Goal: Information Seeking & Learning: Find specific fact

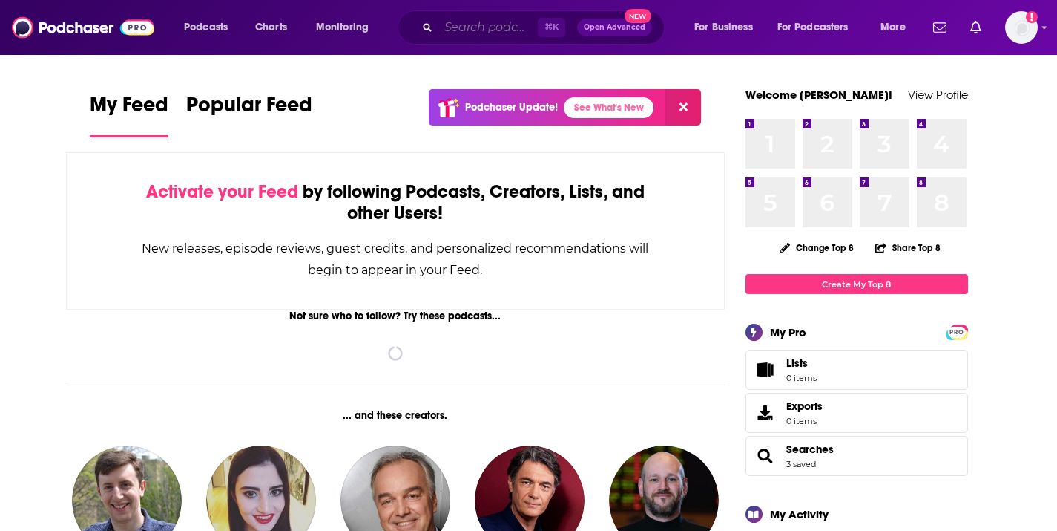
click at [476, 27] on input "Search podcasts, credits, & more..." at bounding box center [488, 28] width 99 height 24
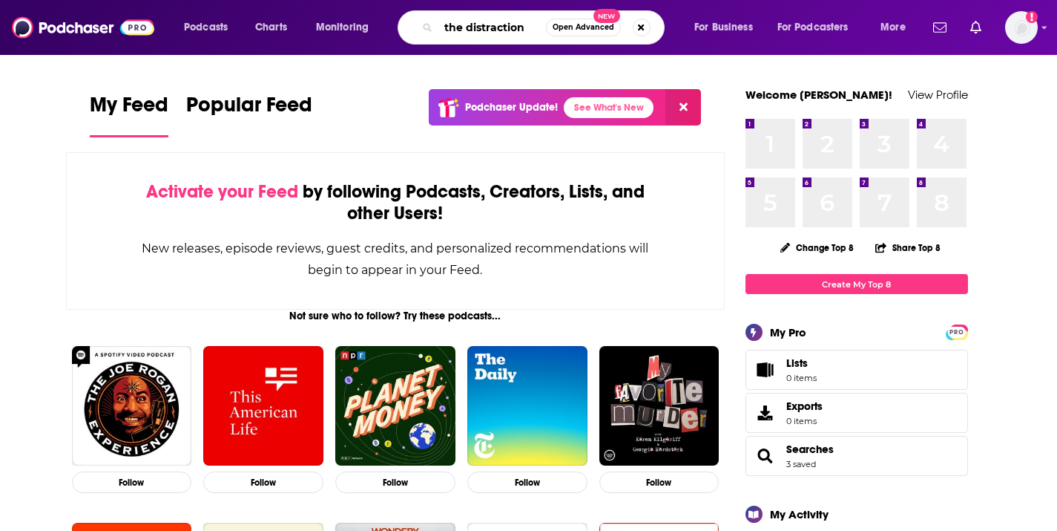
type input "the distraction"
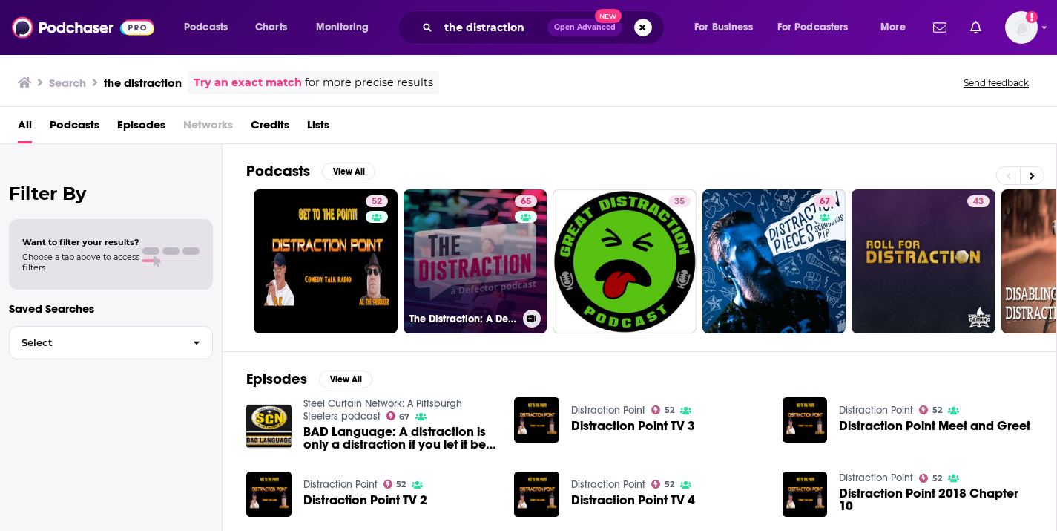
click at [443, 243] on link "65 The Distraction: A Defector Podcast" at bounding box center [476, 261] width 144 height 144
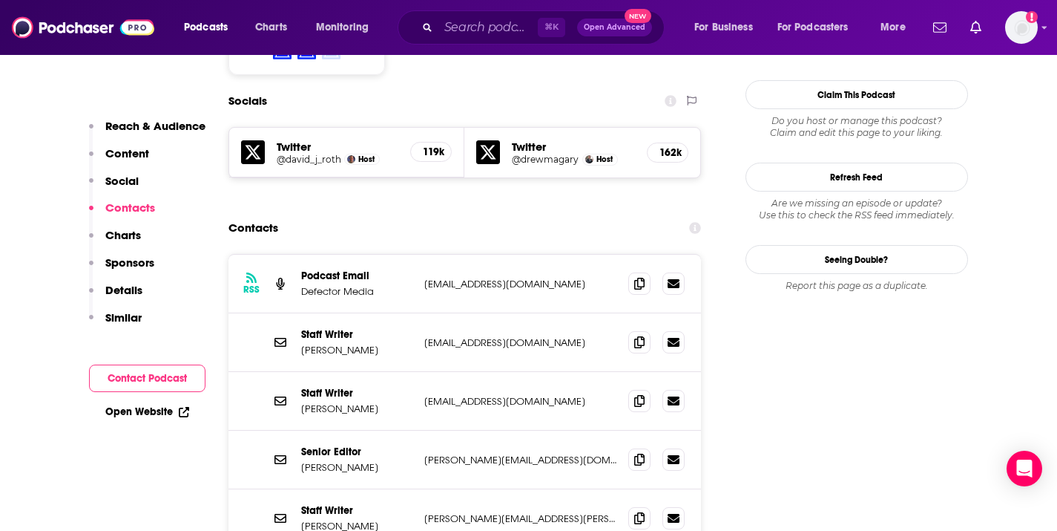
scroll to position [1309, 0]
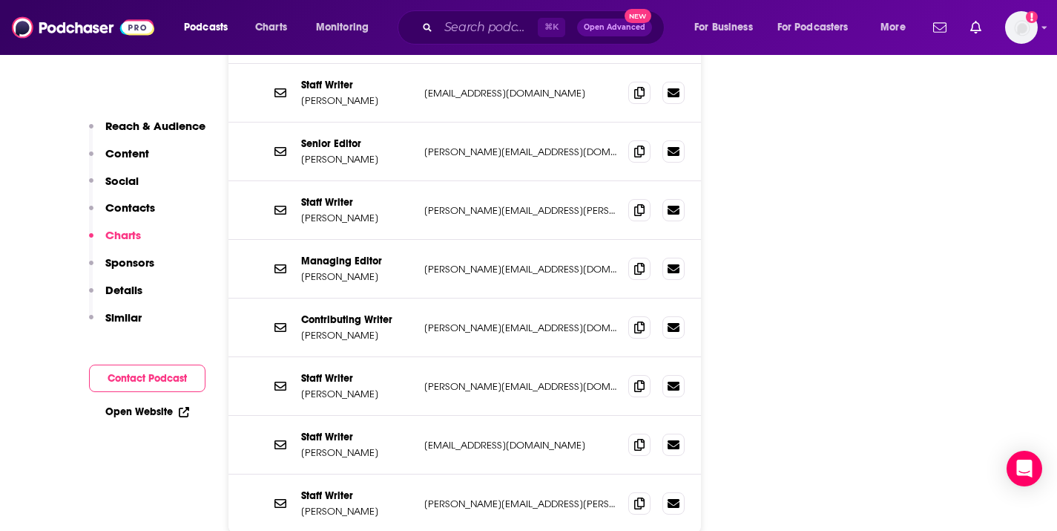
scroll to position [1510, 0]
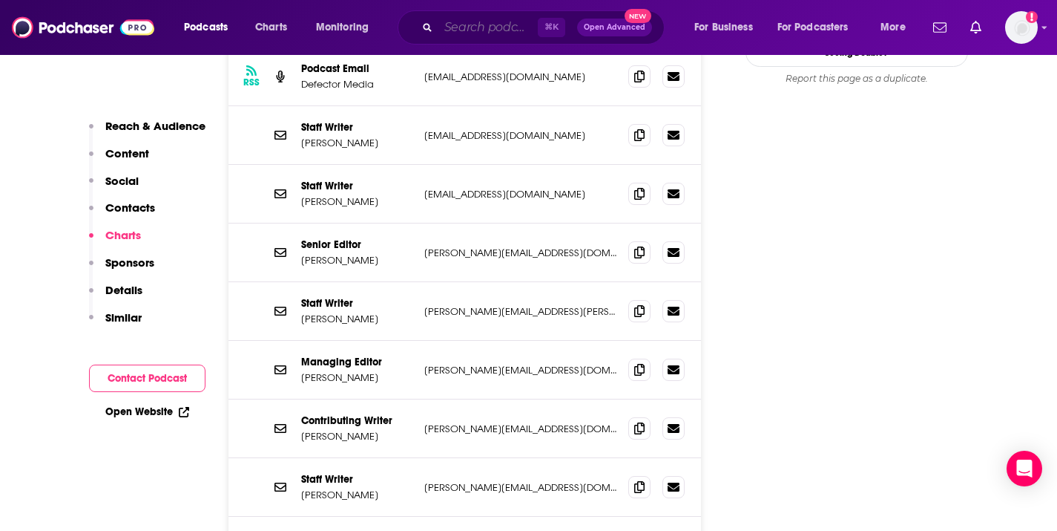
click at [467, 36] on input "Search podcasts, credits, & more..." at bounding box center [488, 28] width 99 height 24
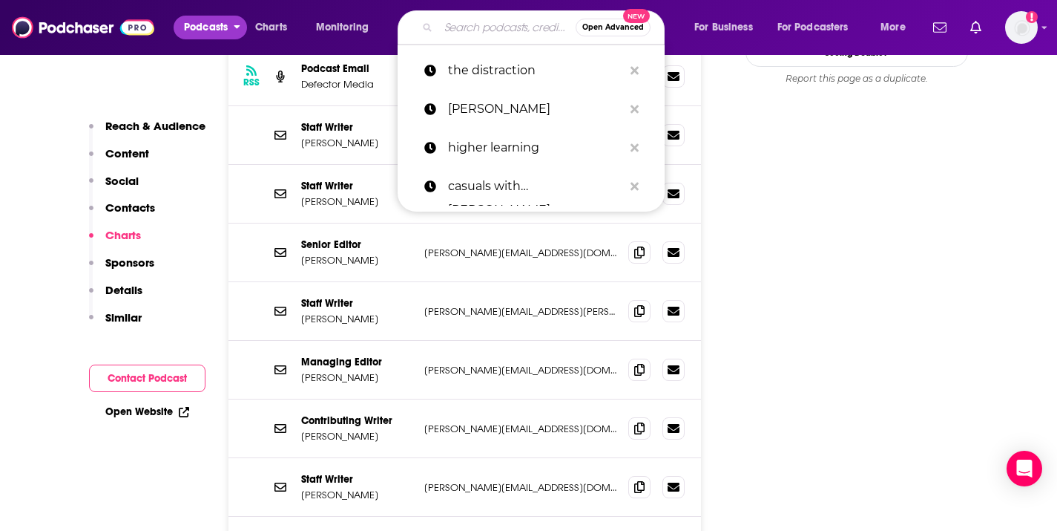
click at [232, 35] on button "Podcasts" at bounding box center [210, 28] width 73 height 24
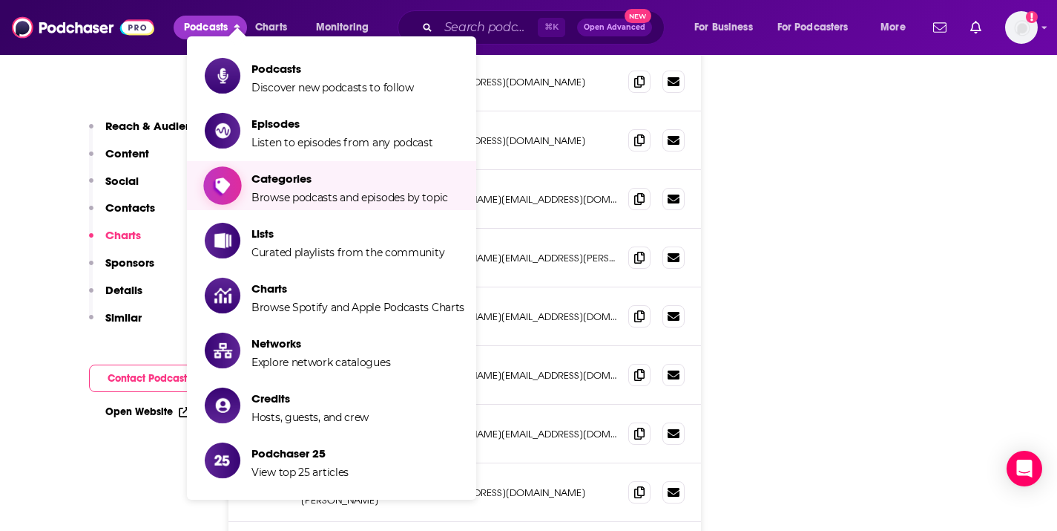
scroll to position [1564, 0]
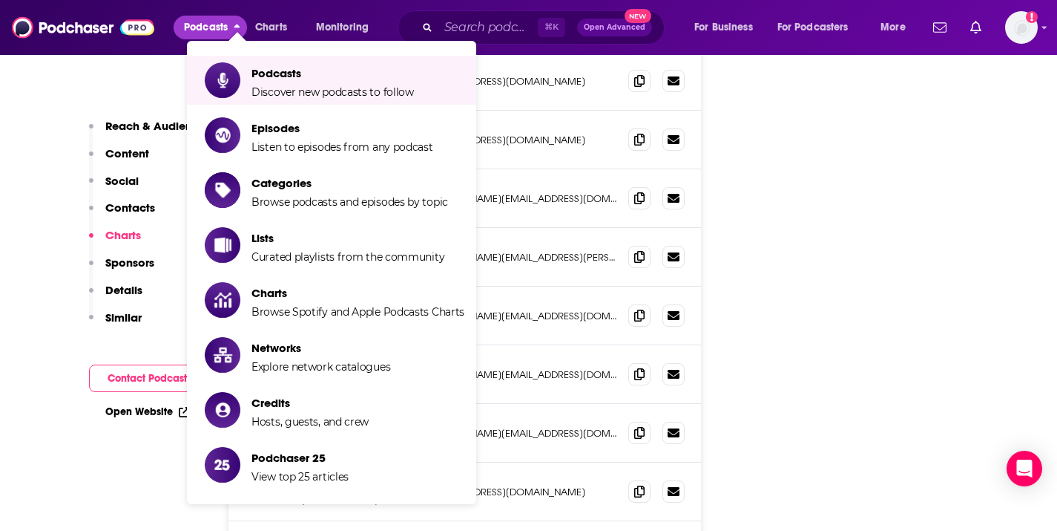
click at [130, 128] on p "Reach & Audience" at bounding box center [155, 126] width 100 height 14
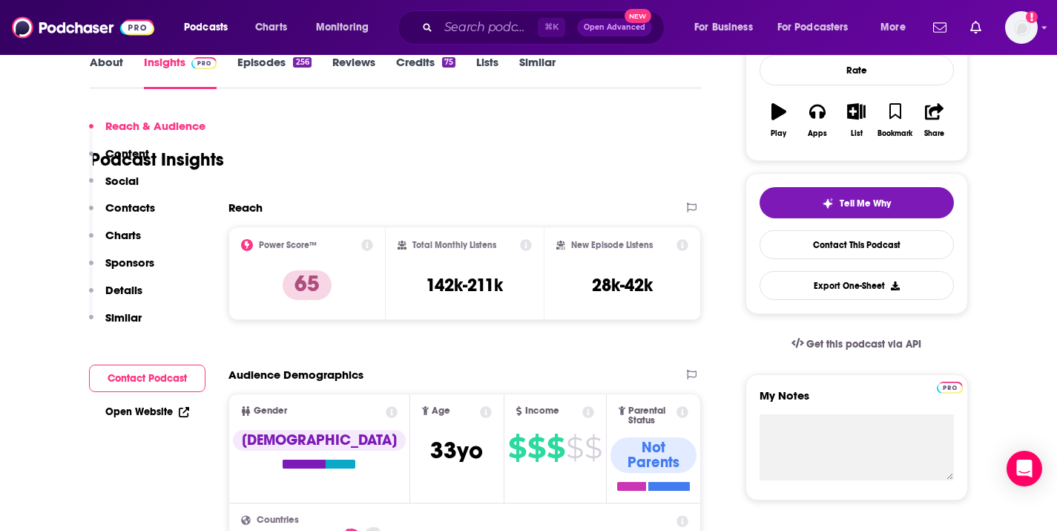
scroll to position [222, 0]
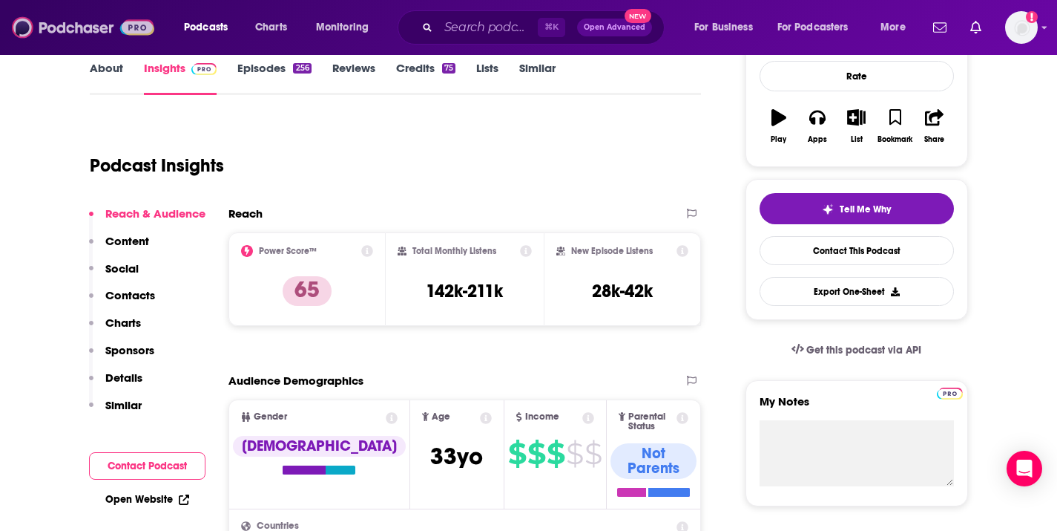
click at [69, 19] on img at bounding box center [83, 27] width 142 height 28
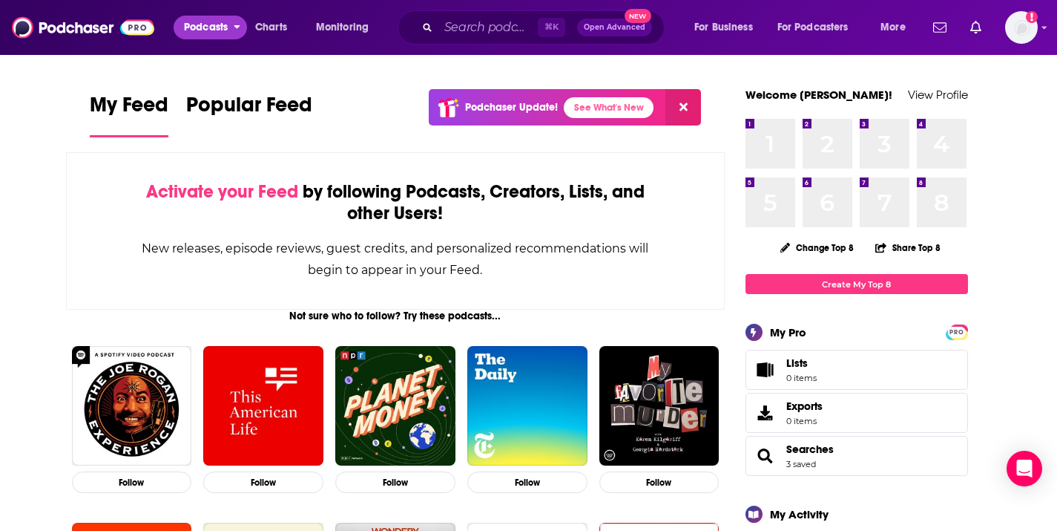
click at [217, 27] on span "Podcasts" at bounding box center [206, 27] width 44 height 21
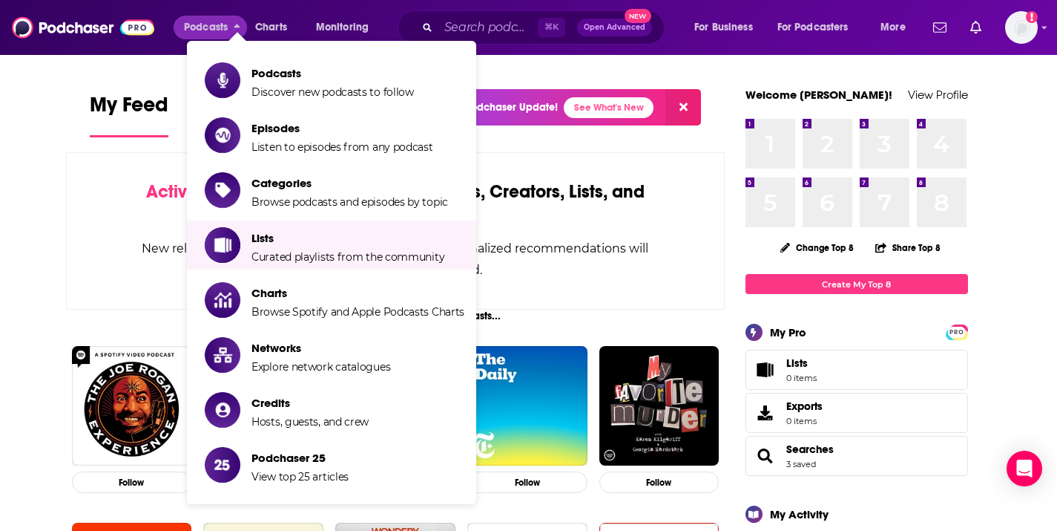
click at [686, 109] on icon at bounding box center [684, 107] width 8 height 8
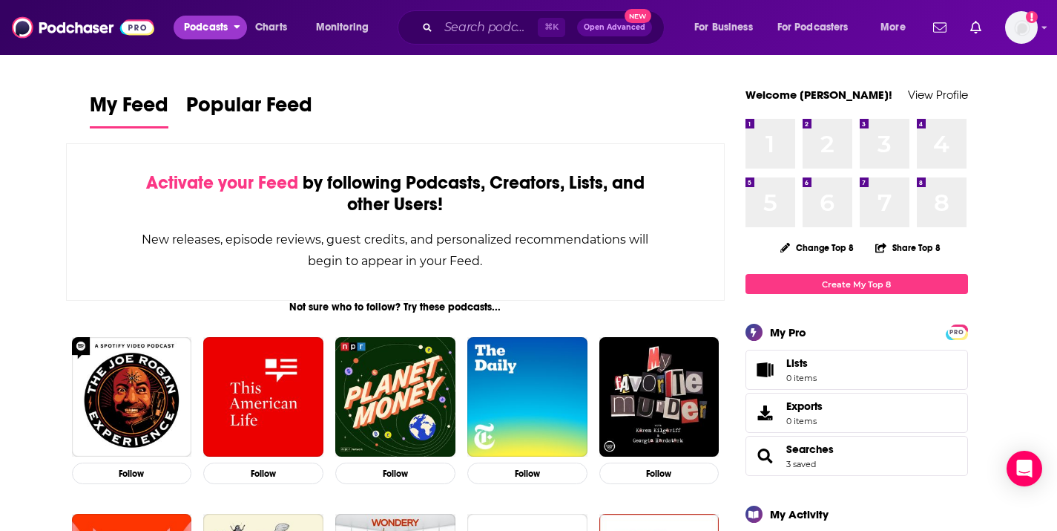
click at [191, 29] on span "Podcasts" at bounding box center [206, 27] width 44 height 21
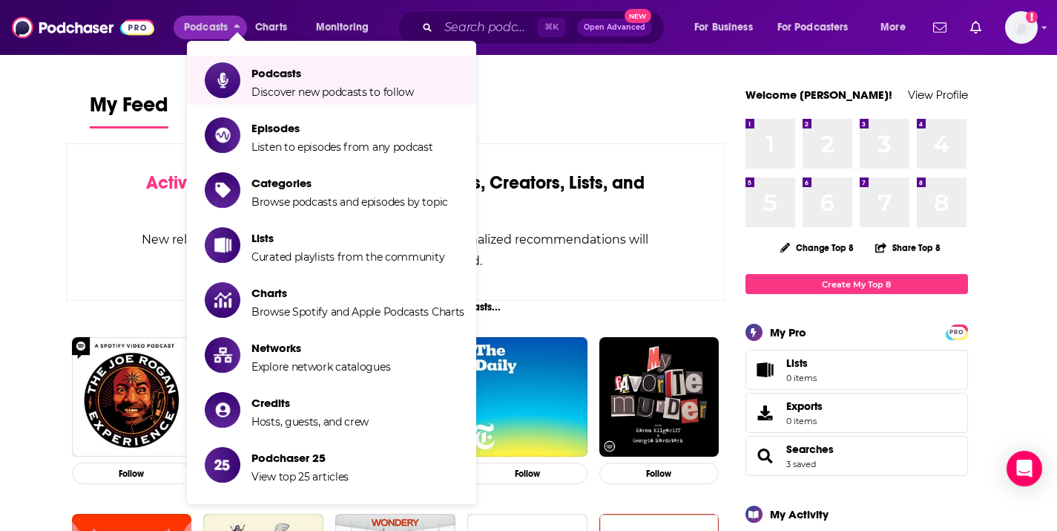
click at [703, 148] on div "Activate your Feed by following Podcasts, Creators, Lists, and other Users! New…" at bounding box center [396, 221] width 660 height 157
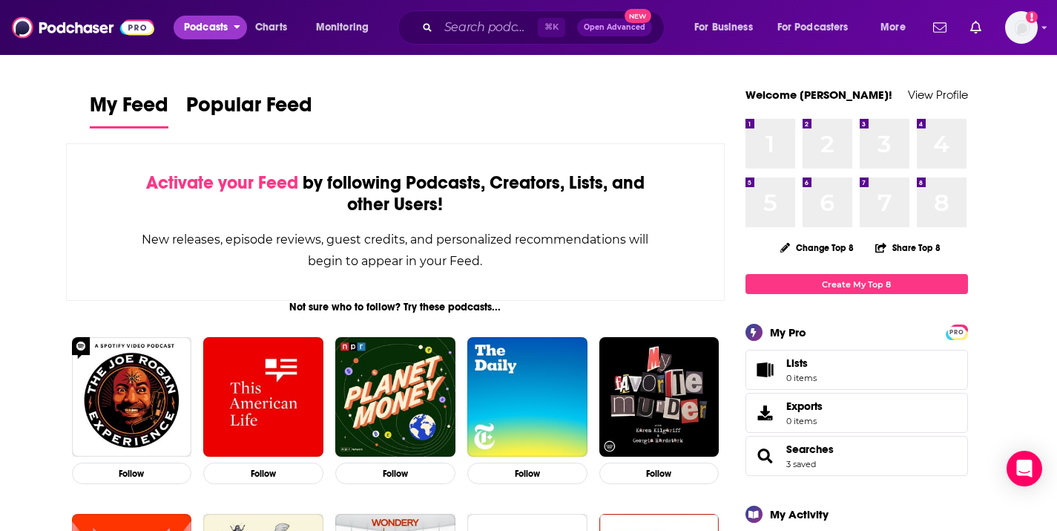
click at [215, 29] on span "Podcasts" at bounding box center [206, 27] width 44 height 21
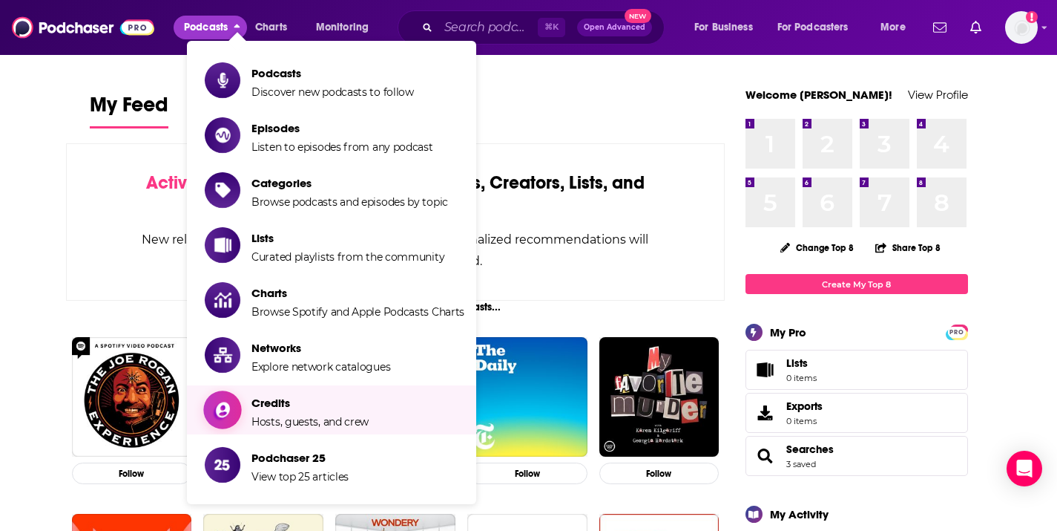
click at [278, 410] on span "Credits Hosts, guests, and crew" at bounding box center [310, 409] width 117 height 37
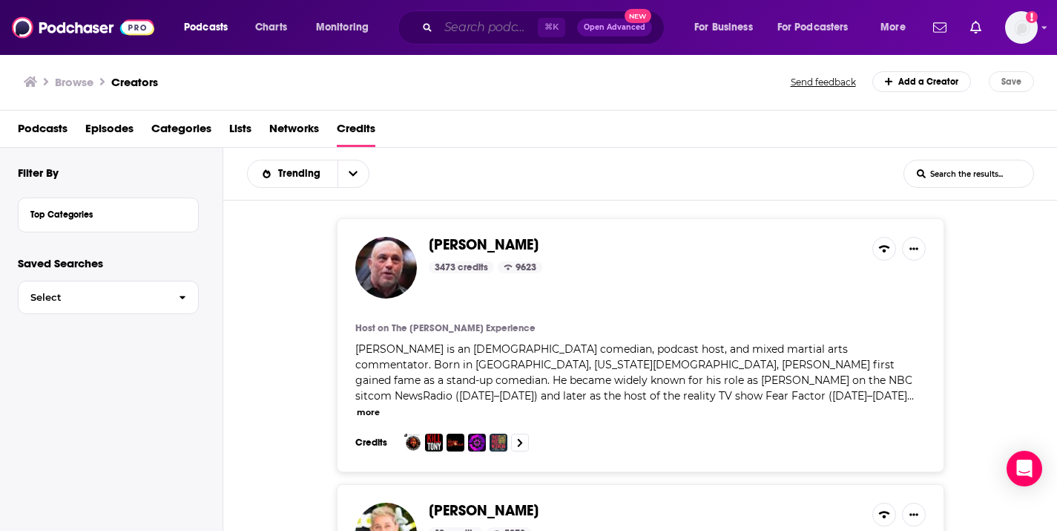
click at [480, 26] on input "Search podcasts, credits, & more..." at bounding box center [488, 28] width 99 height 24
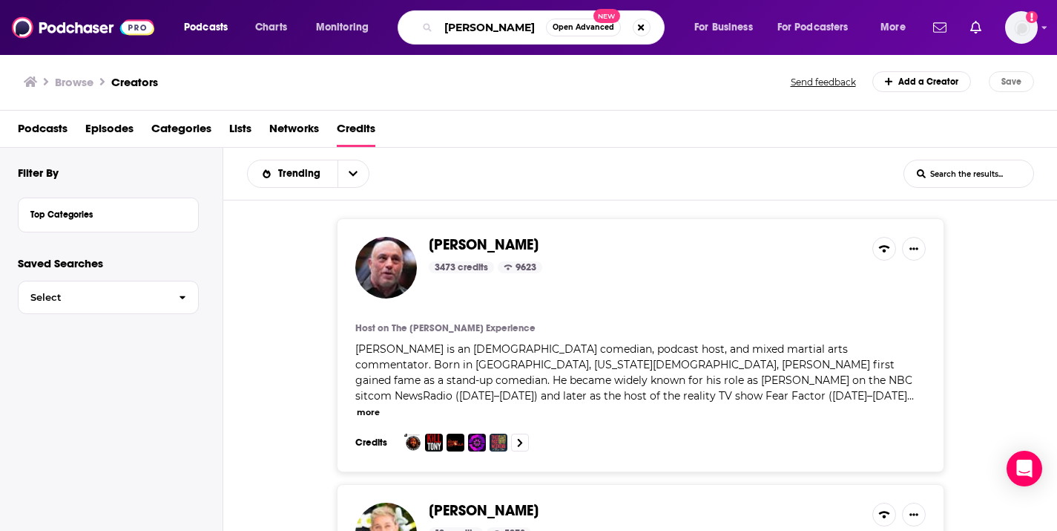
type input "pete buttigieg"
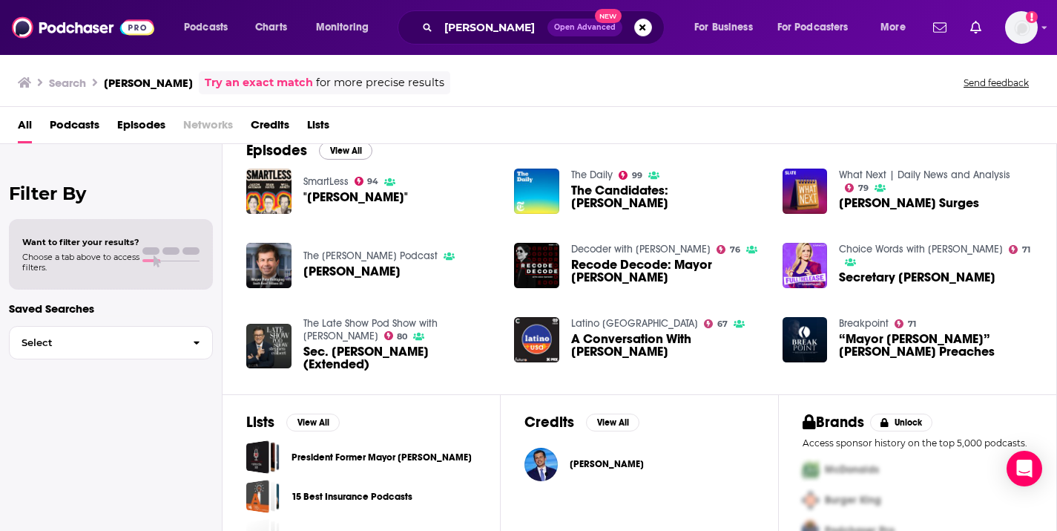
scroll to position [266, 0]
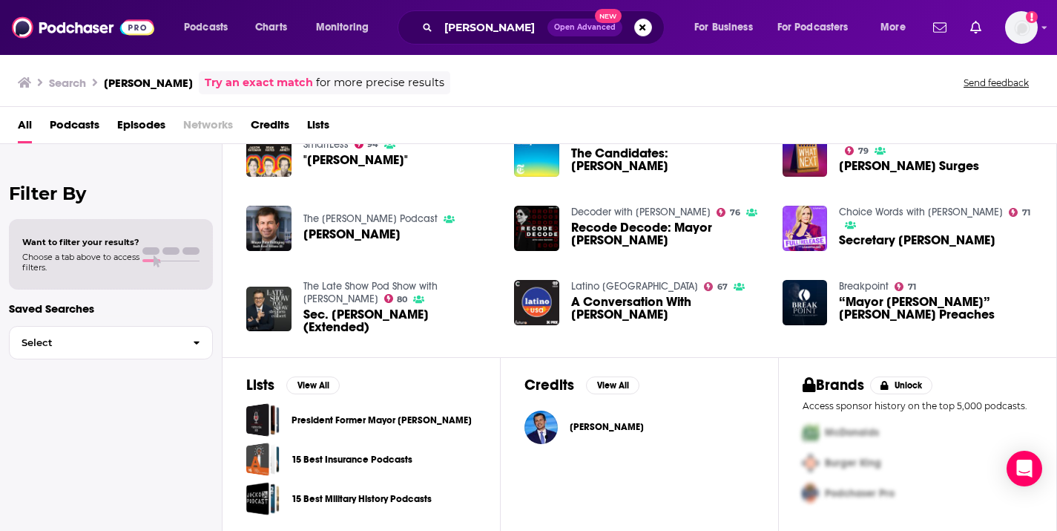
click at [275, 126] on span "Credits" at bounding box center [270, 128] width 39 height 30
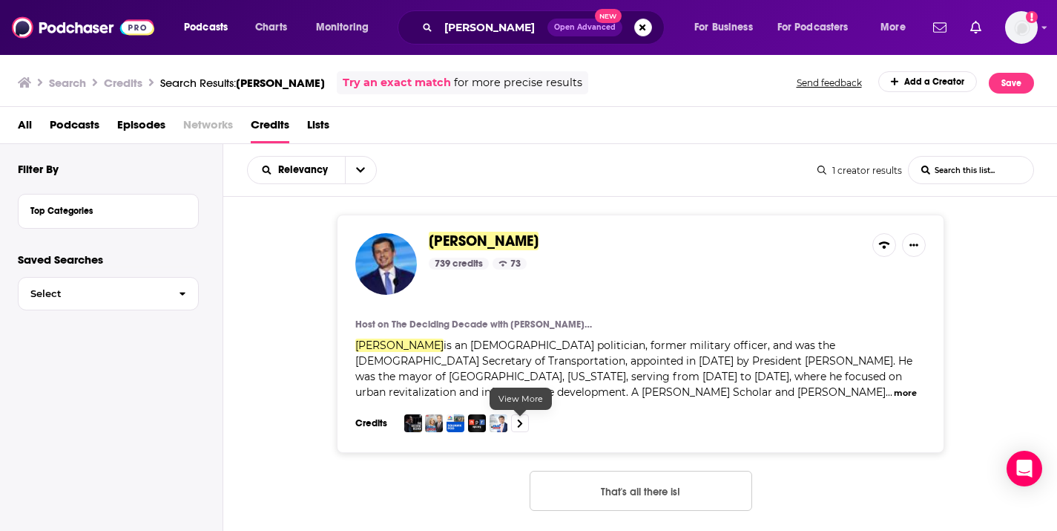
click at [520, 421] on icon at bounding box center [520, 424] width 6 height 10
